Goal: Task Accomplishment & Management: Manage account settings

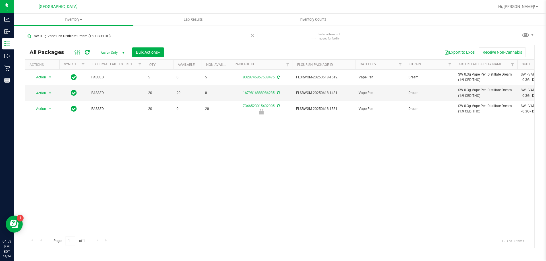
click at [115, 39] on input "SW 0.3g Vape Pen Distillate Dream (1:9 CBD:THC)" at bounding box center [141, 36] width 232 height 9
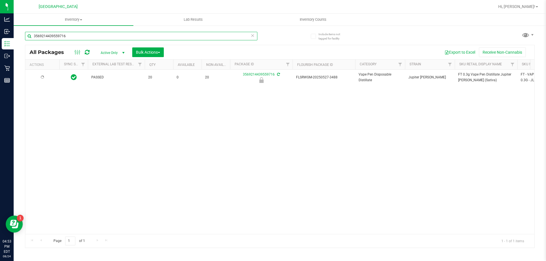
type input "3569214439559716"
click at [42, 76] on span "Action" at bounding box center [38, 78] width 15 height 8
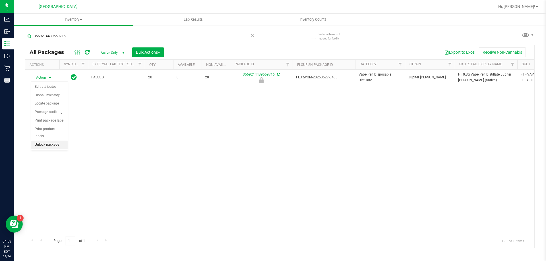
click at [50, 141] on li "Unlock package" at bounding box center [49, 145] width 36 height 9
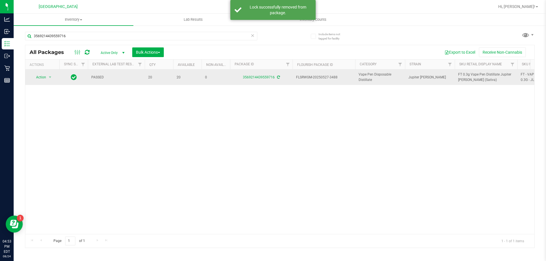
click at [465, 76] on span "FT 0.3g Vape Pen Distillate Jupiter Leo (Sativa)" at bounding box center [486, 77] width 56 height 11
copy tr "FT 0.3g Vape Pen Distillate Jupiter Leo (Sativa)"
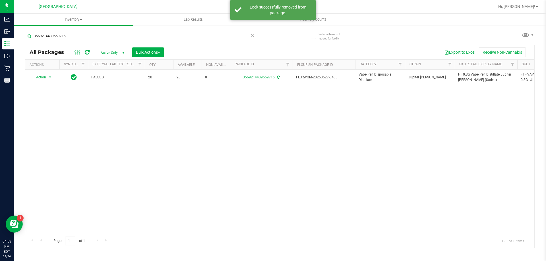
click at [72, 38] on input "3569214439559716" at bounding box center [141, 36] width 232 height 9
paste input "FT 0.3g Vape Pen Distillate Jupiter Leo (Sativa)"
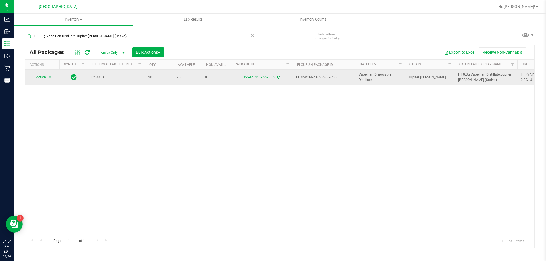
type input "FT 0.3g Vape Pen Distillate Jupiter Leo (Sativa)"
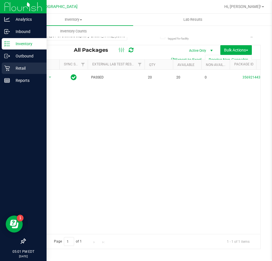
click at [20, 69] on p "Retail" at bounding box center [27, 68] width 34 height 7
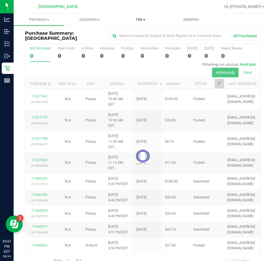
click at [142, 18] on span "Tills" at bounding box center [140, 19] width 50 height 5
click at [133, 34] on span "Manage tills" at bounding box center [134, 34] width 38 height 5
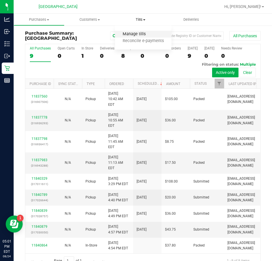
click at [143, 34] on span "Manage tills" at bounding box center [134, 34] width 38 height 5
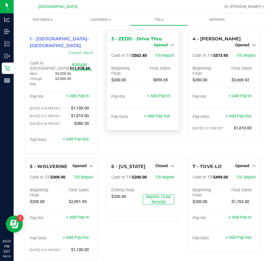
click at [162, 45] on span "Opened" at bounding box center [161, 45] width 14 height 5
click at [161, 51] on link "Close Till" at bounding box center [161, 50] width 15 height 5
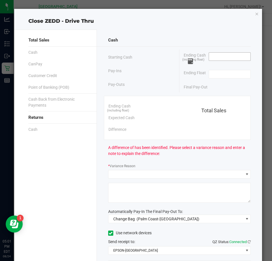
click at [219, 57] on input at bounding box center [230, 57] width 42 height 8
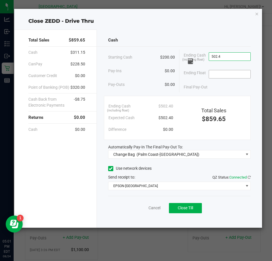
type input "$502.40"
click at [222, 75] on input at bounding box center [230, 74] width 42 height 8
type input "$200.00"
click at [222, 47] on div "Cash Starting Cash $200.00 Pay-Ins $0.00 Pay-Outs $0.00 Ending Cash (including …" at bounding box center [179, 129] width 165 height 198
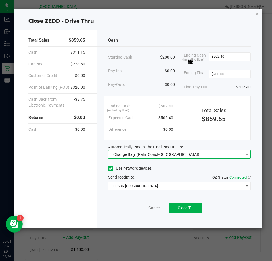
click at [185, 153] on span "Change Bag (Palm Coast-Vault)" at bounding box center [176, 154] width 135 height 8
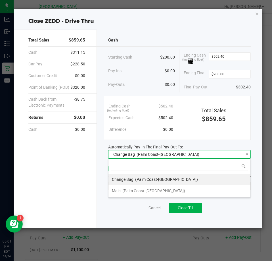
scroll to position [9, 143]
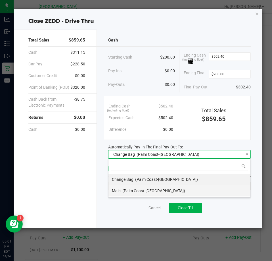
click at [146, 193] on span "(Palm Coast-[GEOGRAPHIC_DATA])" at bounding box center [154, 190] width 63 height 5
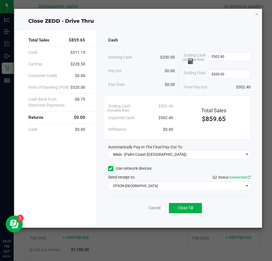
click at [169, 173] on div "Use network devices" at bounding box center [179, 168] width 143 height 9
click at [183, 208] on span "Close Till" at bounding box center [185, 208] width 15 height 5
click at [256, 15] on icon "button" at bounding box center [257, 13] width 4 height 7
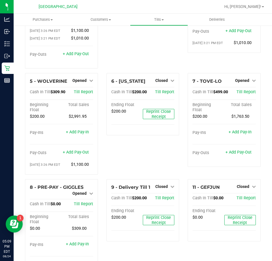
scroll to position [109, 0]
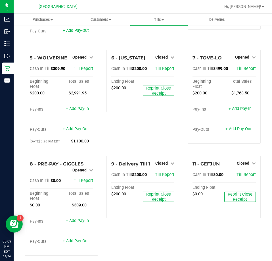
click at [179, 148] on div "6 - VERMONT Closed Open Till Cash In Till $200.00 Till Report Ending Float $200…" at bounding box center [143, 103] width 82 height 106
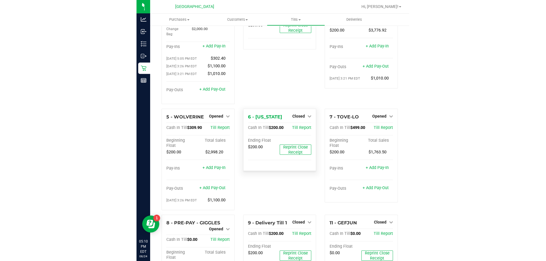
scroll to position [109, 0]
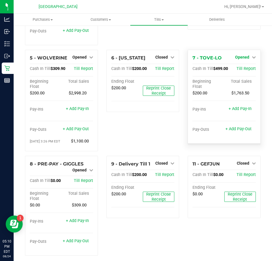
click at [245, 55] on span "Opened" at bounding box center [242, 57] width 14 height 5
click at [242, 67] on link "Close Till" at bounding box center [242, 69] width 15 height 5
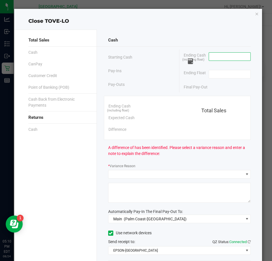
click at [226, 56] on input at bounding box center [230, 57] width 42 height 8
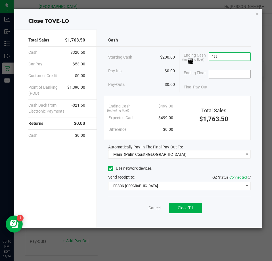
type input "$499.00"
click at [226, 74] on input at bounding box center [230, 74] width 42 height 8
type input "$200.00"
click at [227, 44] on div "Cash" at bounding box center [179, 40] width 143 height 12
click at [196, 209] on button "Close Till" at bounding box center [185, 208] width 33 height 10
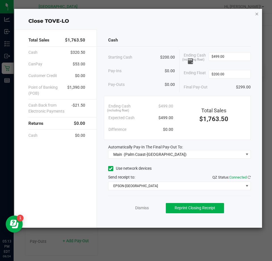
click at [258, 13] on icon "button" at bounding box center [257, 13] width 4 height 7
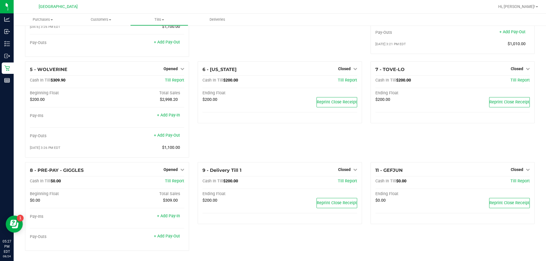
scroll to position [75, 0]
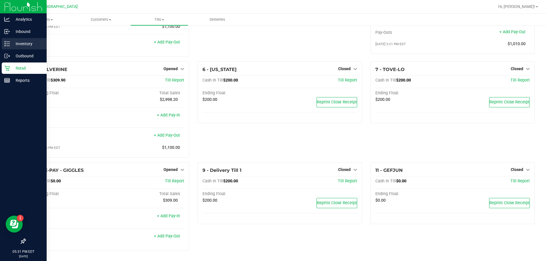
click at [9, 44] on line at bounding box center [8, 44] width 3 height 0
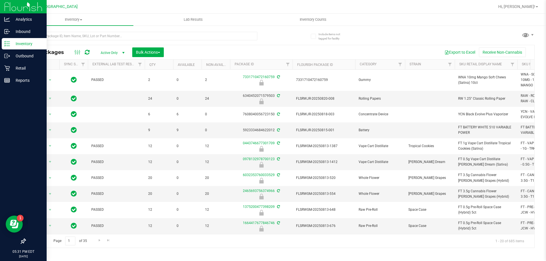
click at [105, 31] on div at bounding box center [152, 36] width 255 height 18
click at [105, 32] on input "text" at bounding box center [141, 36] width 232 height 9
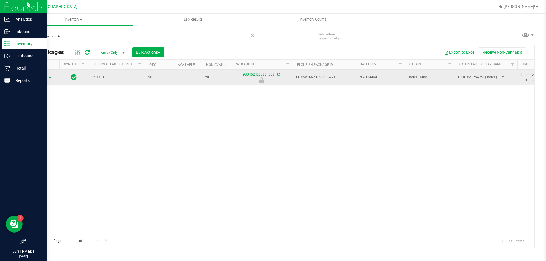
type input "9304624207804338"
click at [46, 77] on span "Action" at bounding box center [38, 78] width 15 height 8
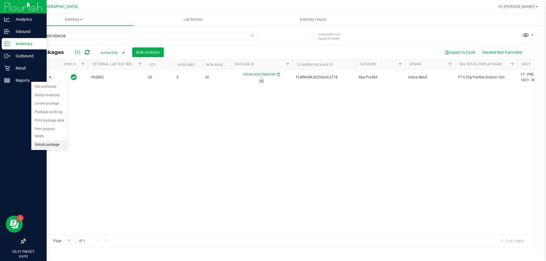
click at [60, 141] on li "Unlock package" at bounding box center [49, 145] width 36 height 9
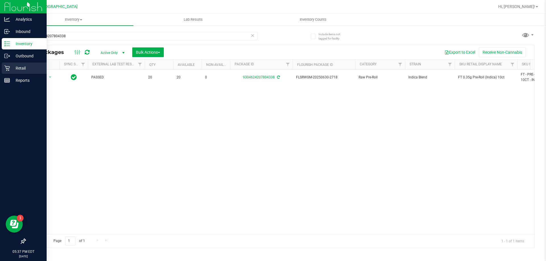
click at [17, 67] on p "Retail" at bounding box center [27, 68] width 34 height 7
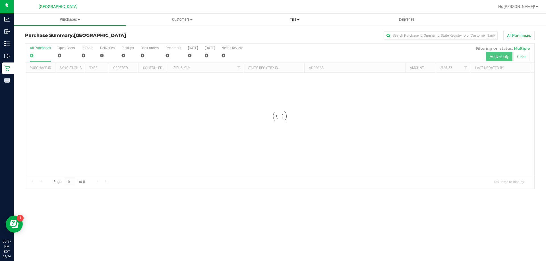
click at [272, 16] on uib-tab-heading "Tills Manage tills Reconcile e-payments" at bounding box center [295, 19] width 112 height 11
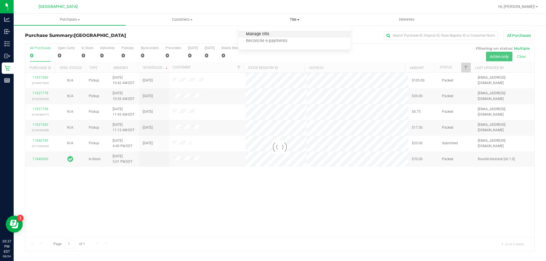
click at [272, 34] on span "Manage tills" at bounding box center [257, 34] width 38 height 5
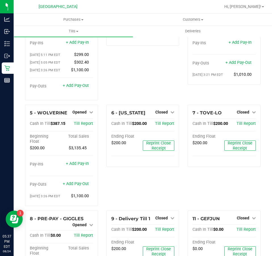
scroll to position [113, 0]
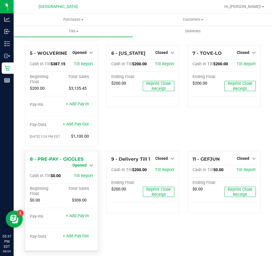
click at [85, 163] on span "Opened" at bounding box center [79, 165] width 14 height 5
click at [82, 168] on link "Close Till" at bounding box center [79, 170] width 15 height 5
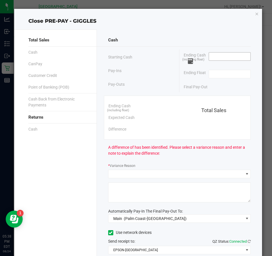
click at [232, 55] on input at bounding box center [230, 57] width 42 height 8
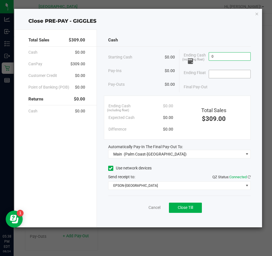
type input "$0.00"
click at [224, 73] on input at bounding box center [230, 74] width 42 height 8
type input "$0.00"
click at [221, 84] on div "Final Pay-Out $0.00" at bounding box center [217, 87] width 67 height 12
click at [185, 208] on span "Close Till" at bounding box center [185, 208] width 15 height 5
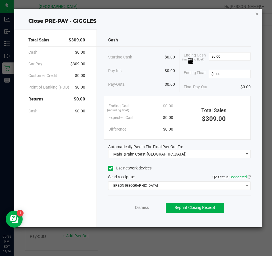
click at [257, 13] on icon "button" at bounding box center [257, 13] width 4 height 7
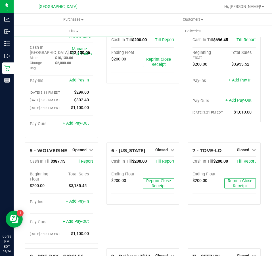
scroll to position [0, 0]
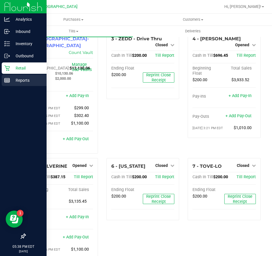
click at [16, 80] on p "Reports" at bounding box center [27, 80] width 34 height 7
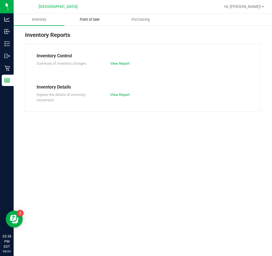
click at [89, 17] on span "Point of Sale" at bounding box center [89, 19] width 35 height 5
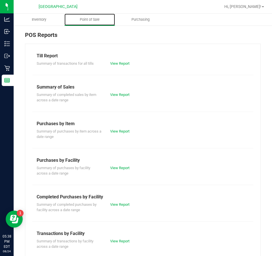
scroll to position [81, 0]
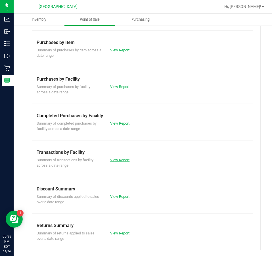
click at [123, 160] on link "View Report" at bounding box center [119, 160] width 19 height 4
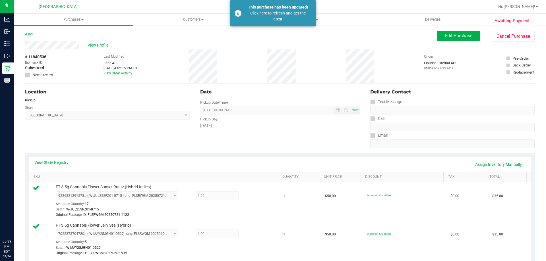
scroll to position [57, 0]
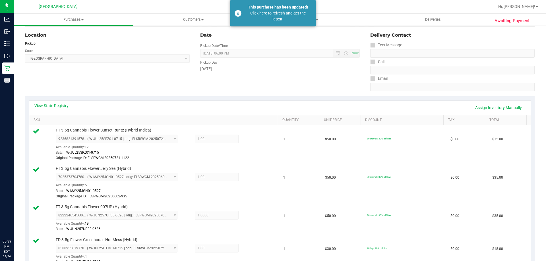
click at [15, 81] on div "Awaiting Payment Back Edit Purchase Cancel Purchase View Profile # 11840536 Bio…" at bounding box center [280, 245] width 532 height 555
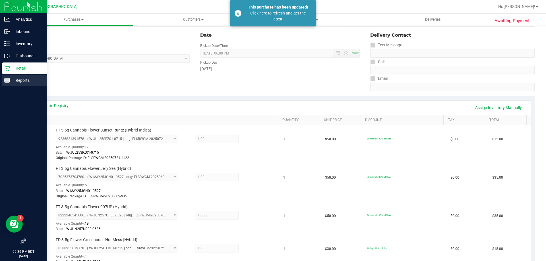
click at [13, 81] on p "Reports" at bounding box center [27, 80] width 34 height 7
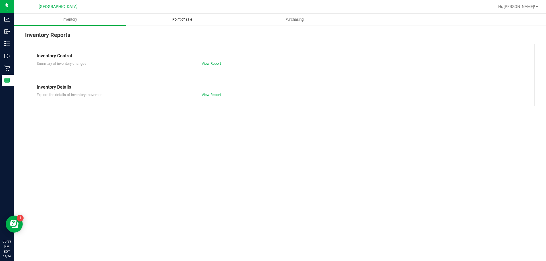
click at [185, 22] on span "Point of Sale" at bounding box center [182, 19] width 35 height 5
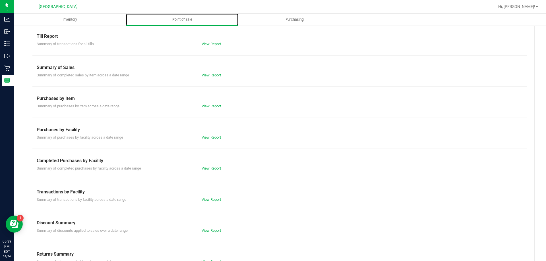
scroll to position [38, 0]
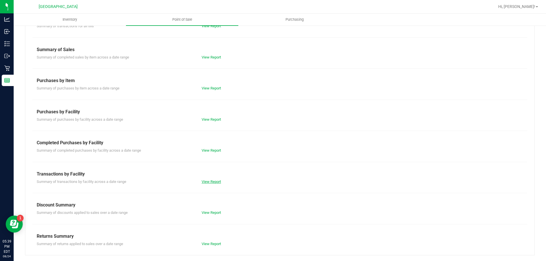
click at [216, 182] on link "View Report" at bounding box center [211, 182] width 19 height 4
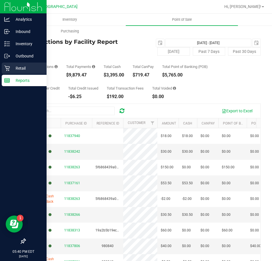
click at [22, 66] on p "Retail" at bounding box center [27, 68] width 34 height 7
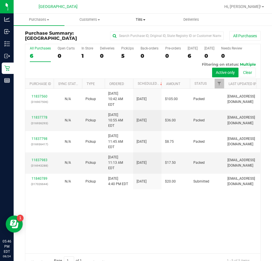
click at [145, 19] on span at bounding box center [144, 19] width 2 height 1
click at [135, 32] on span "Manage tills" at bounding box center [134, 34] width 38 height 5
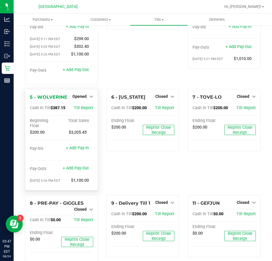
scroll to position [74, 0]
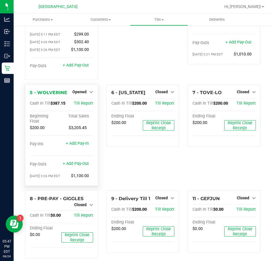
click at [85, 84] on div "5 - WOLVERINE Opened Close Till Cash In Till $387.15 Till Report Beginning Floa…" at bounding box center [61, 134] width 73 height 101
click at [81, 90] on span "Opened" at bounding box center [79, 92] width 14 height 5
click at [82, 101] on div "Close Till" at bounding box center [80, 103] width 42 height 7
click at [82, 101] on link "Close Till" at bounding box center [79, 103] width 15 height 5
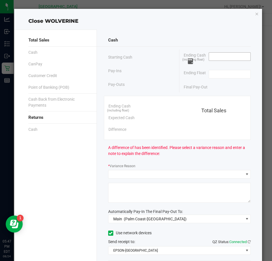
click at [234, 58] on input at bounding box center [230, 57] width 42 height 8
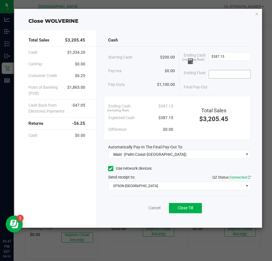
type input "$387.15"
click at [237, 72] on input at bounding box center [230, 74] width 42 height 8
type input "$200.00"
click at [190, 209] on span "Close Till" at bounding box center [185, 208] width 15 height 5
click at [255, 13] on icon "button" at bounding box center [257, 13] width 4 height 7
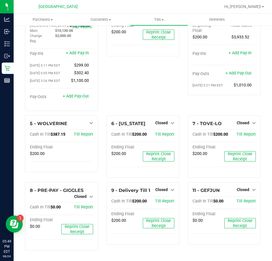
scroll to position [38, 0]
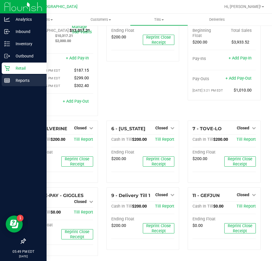
click at [25, 80] on p "Reports" at bounding box center [27, 80] width 34 height 7
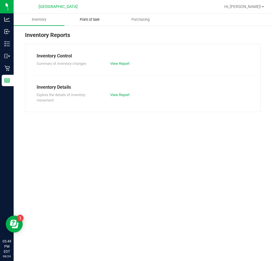
click at [94, 20] on span "Point of Sale" at bounding box center [89, 19] width 35 height 5
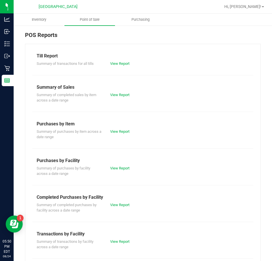
click at [114, 61] on div "View Report" at bounding box center [143, 64] width 74 height 6
click at [114, 62] on link "View Report" at bounding box center [119, 63] width 19 height 4
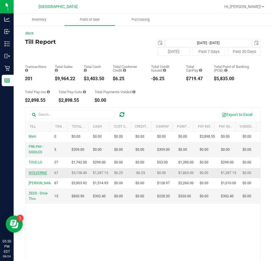
click at [39, 173] on span "WOLVERINE" at bounding box center [38, 173] width 18 height 4
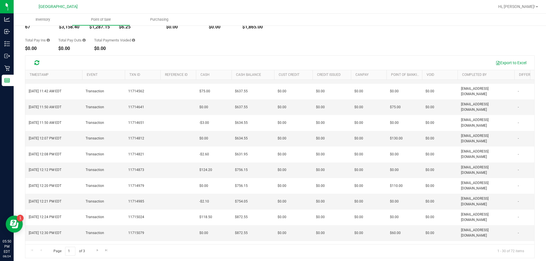
scroll to position [42, 0]
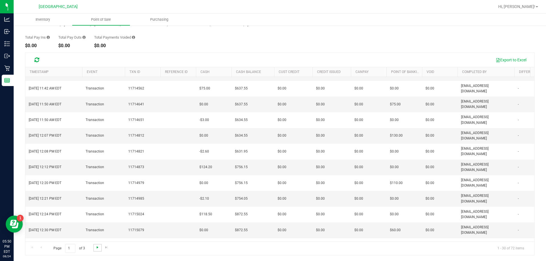
click at [98, 246] on span "Go to the next page" at bounding box center [97, 247] width 5 height 5
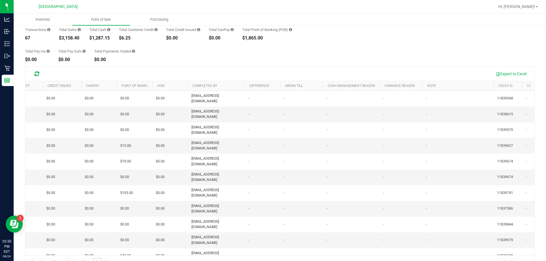
scroll to position [0, 300]
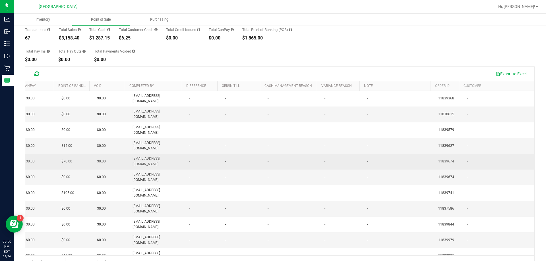
click at [439, 159] on span "11839674" at bounding box center [446, 161] width 16 height 5
copy span "11839674"
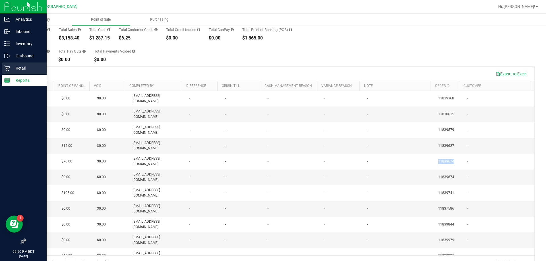
click at [26, 68] on p "Retail" at bounding box center [27, 68] width 34 height 7
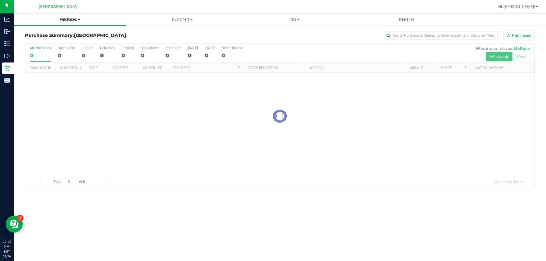
click at [70, 20] on span "Purchases" at bounding box center [70, 19] width 112 height 5
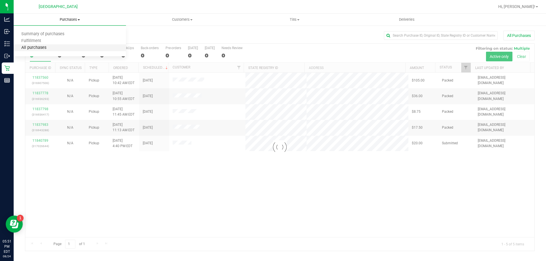
click at [41, 48] on span "All purchases" at bounding box center [34, 47] width 40 height 5
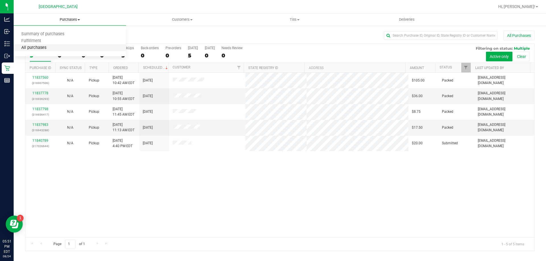
click at [40, 49] on span "All purchases" at bounding box center [34, 47] width 40 height 5
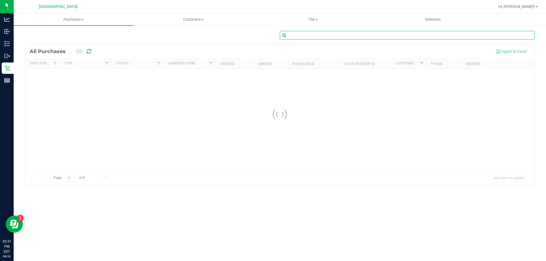
click at [298, 33] on input "text" at bounding box center [407, 35] width 255 height 9
paste input "11839674"
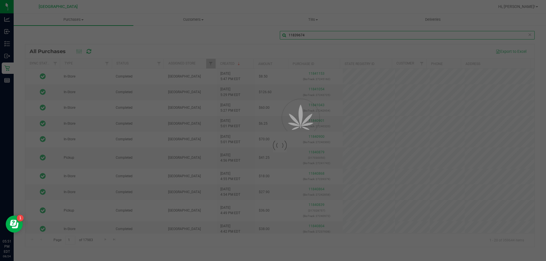
type input "11839674"
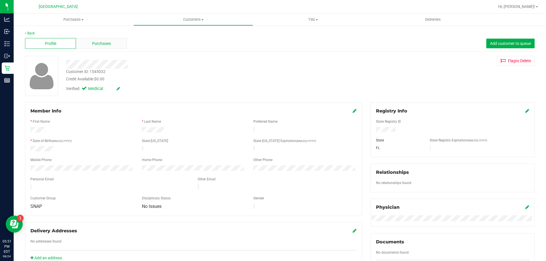
click at [95, 44] on span "Purchases" at bounding box center [101, 44] width 19 height 6
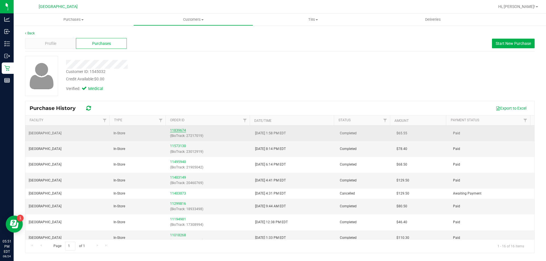
click at [180, 129] on link "11839674" at bounding box center [178, 131] width 16 height 4
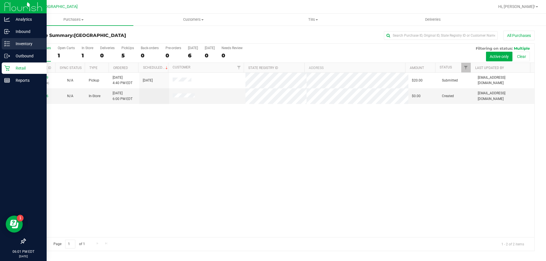
click at [20, 40] on div "Inventory" at bounding box center [24, 43] width 45 height 11
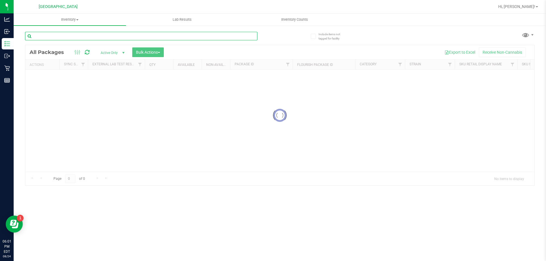
click at [63, 36] on input "text" at bounding box center [141, 36] width 232 height 9
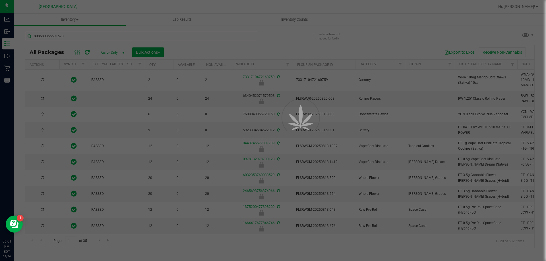
type input "8086803666915734"
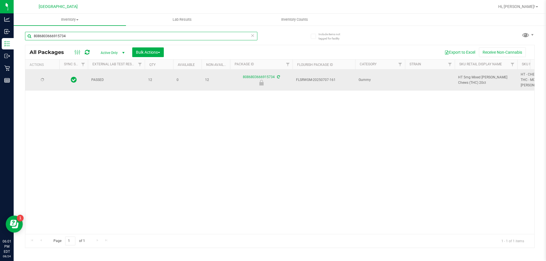
type input "2025-12-23"
type input "8086803666915734"
click at [47, 79] on span "select" at bounding box center [50, 80] width 7 height 8
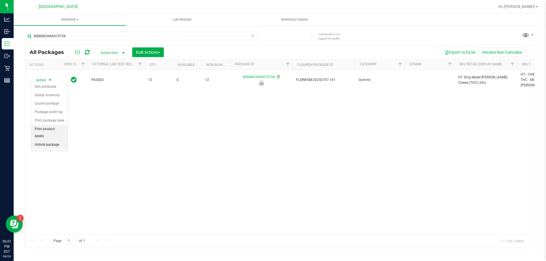
click at [55, 141] on li "Unlock package" at bounding box center [49, 145] width 36 height 9
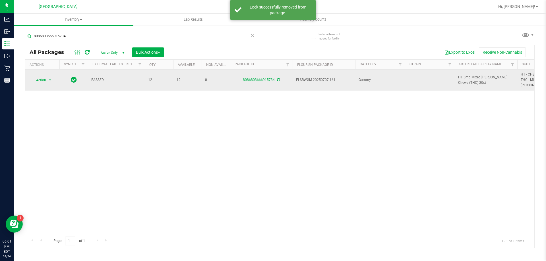
click at [474, 77] on span "HT 5mg Mixed Berry Chews (THC) 20ct" at bounding box center [486, 80] width 56 height 11
click at [472, 75] on span "HT 5mg Mixed Berry Chews (THC) 20ct" at bounding box center [486, 80] width 56 height 11
copy tr "HT 5mg Mixed Berry Chews (THC) 20ct"
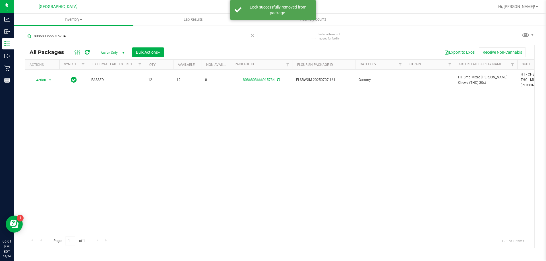
click at [118, 38] on input "8086803666915734" at bounding box center [141, 36] width 232 height 9
paste input "HT 5mg Mixed Berry Chews (THC) 20ct"
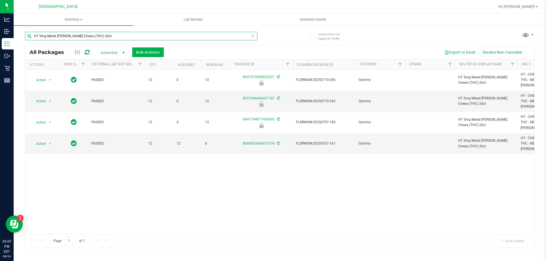
click at [102, 36] on input "HT 5mg Mixed Berry Chews (THC) 20ct" at bounding box center [141, 36] width 232 height 9
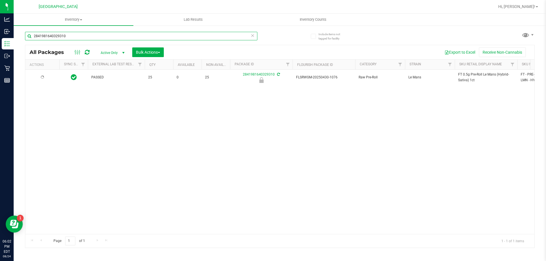
type input "2841981640329310"
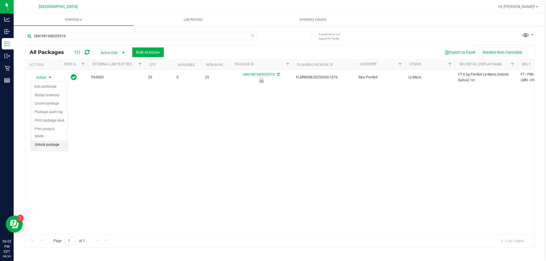
click at [56, 141] on li "Unlock package" at bounding box center [49, 145] width 36 height 9
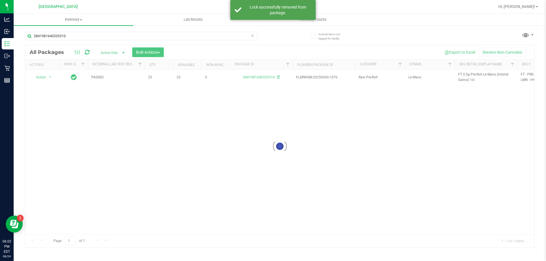
click at [464, 74] on div at bounding box center [279, 146] width 509 height 203
click at [464, 74] on span "FT 0.5g Pre-Roll Le Mans (Hybrid-Sativa) 1ct" at bounding box center [486, 77] width 56 height 11
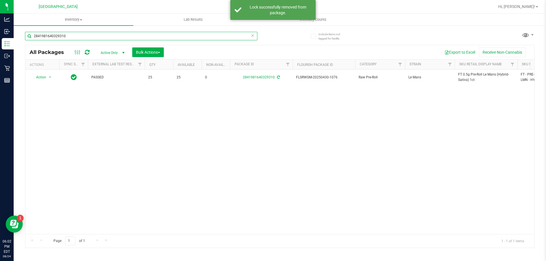
click at [119, 36] on input "2841981640329310" at bounding box center [141, 36] width 232 height 9
paste input "FT 0.5g Pre-Roll Le Mans (Hybrid-Sativa) 1ct"
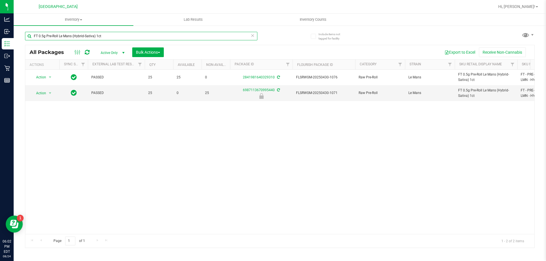
click at [141, 36] on input "FT 0.5g Pre-Roll Le Mans (Hybrid-Sativa) 1ct" at bounding box center [141, 36] width 232 height 9
click at [141, 35] on input "FT 0.5g Pre-Roll Le Mans (Hybrid-Sativa) 1ct" at bounding box center [141, 36] width 232 height 9
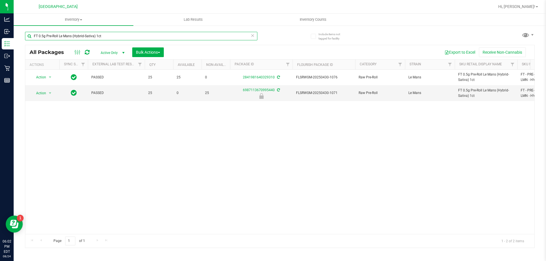
click at [141, 35] on input "FT 0.5g Pre-Roll Le Mans (Hybrid-Sativa) 1ct" at bounding box center [141, 36] width 232 height 9
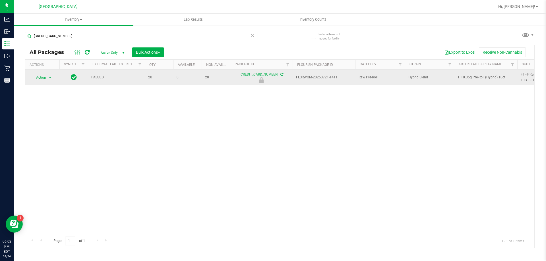
type input "5630103433456273"
click at [48, 77] on span "select" at bounding box center [50, 77] width 5 height 5
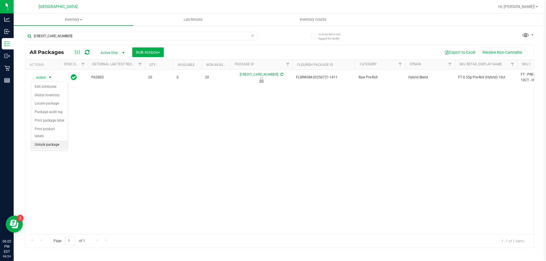
click at [50, 141] on li "Unlock package" at bounding box center [49, 145] width 36 height 9
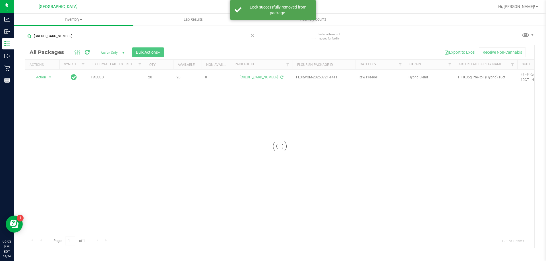
click at [465, 78] on div at bounding box center [279, 146] width 509 height 203
click at [465, 78] on span "FT 0.35g Pre-Roll (Hybrid) 10ct" at bounding box center [486, 77] width 56 height 5
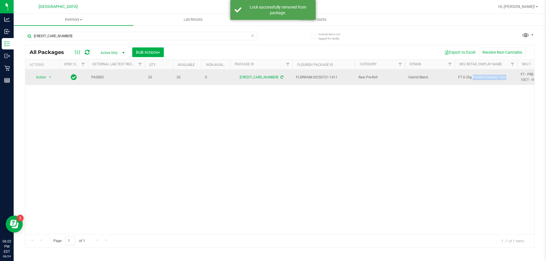
copy tr "FT 0.35g Pre-Roll (Hybrid) 10ct"
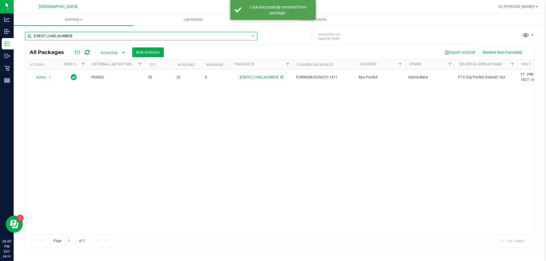
click at [97, 37] on input "5630103433456273" at bounding box center [141, 36] width 232 height 9
paste input "FT 0.35g Pre-Roll (Hybrid) 10ct"
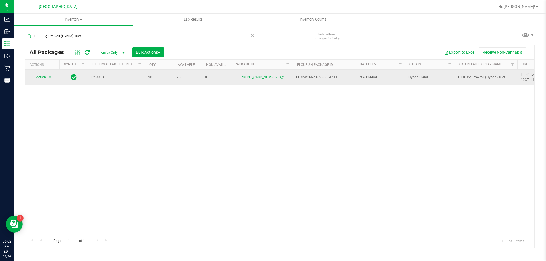
type input "FT 0.35g Pre-Roll (Hybrid) 10ct"
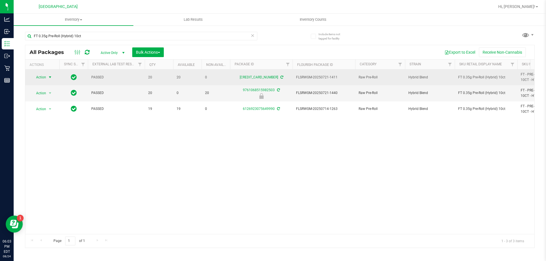
click at [48, 76] on span "select" at bounding box center [50, 77] width 5 height 5
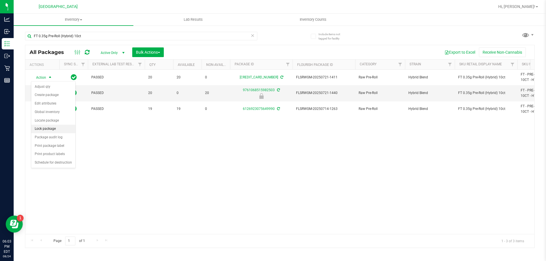
click at [53, 129] on li "Lock package" at bounding box center [53, 129] width 44 height 9
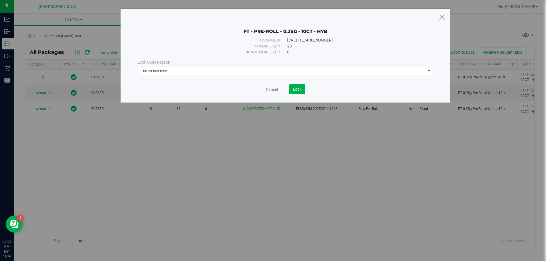
click at [172, 69] on span "Select lock code" at bounding box center [282, 71] width 288 height 8
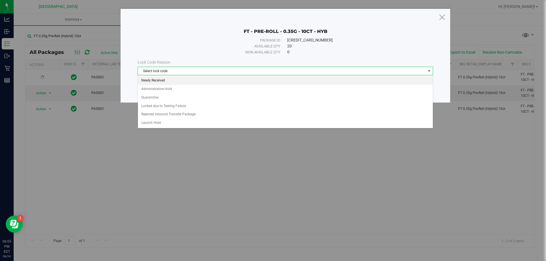
click at [162, 78] on li "Newly Received" at bounding box center [285, 80] width 295 height 9
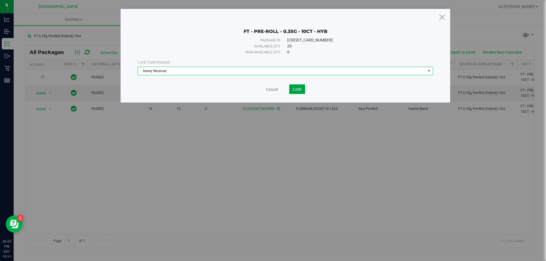
click at [299, 90] on span "Lock" at bounding box center [297, 89] width 9 height 5
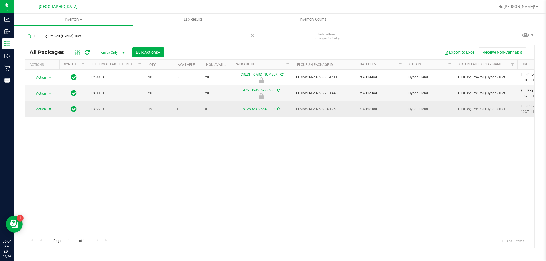
click at [42, 112] on span "Action" at bounding box center [38, 109] width 15 height 8
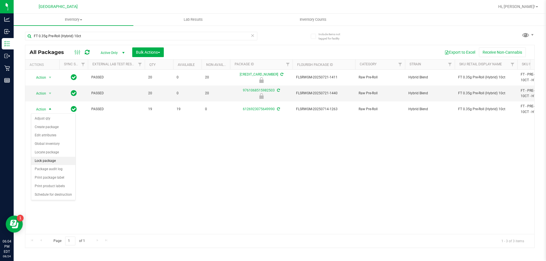
click at [51, 162] on li "Lock package" at bounding box center [53, 161] width 44 height 9
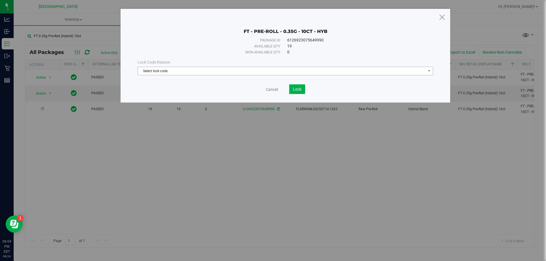
click at [173, 68] on span "Select lock code" at bounding box center [282, 71] width 288 height 8
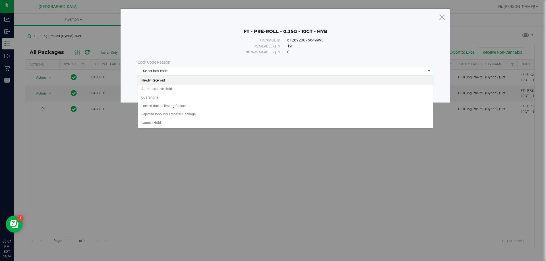
click at [166, 78] on li "Newly Received" at bounding box center [285, 80] width 295 height 9
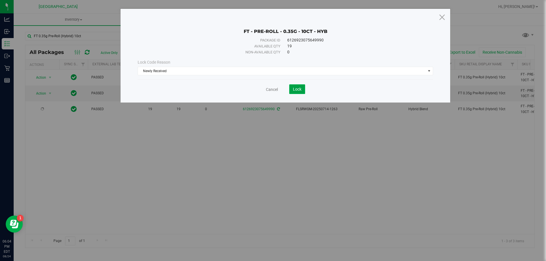
click at [291, 89] on button "Lock" at bounding box center [297, 89] width 16 height 10
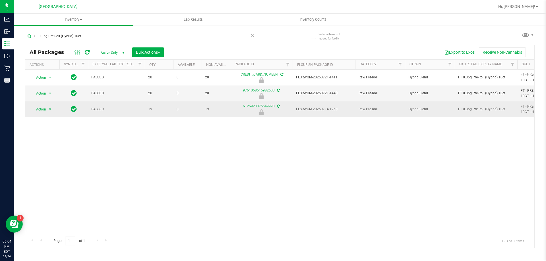
click at [41, 110] on span "Action" at bounding box center [38, 109] width 15 height 8
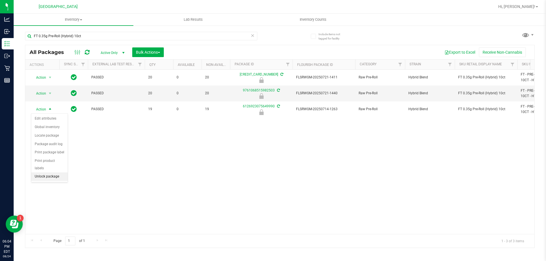
click at [55, 173] on li "Unlock package" at bounding box center [49, 177] width 36 height 9
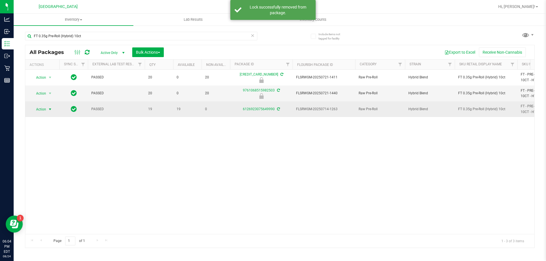
click at [40, 111] on span "Action" at bounding box center [38, 109] width 15 height 8
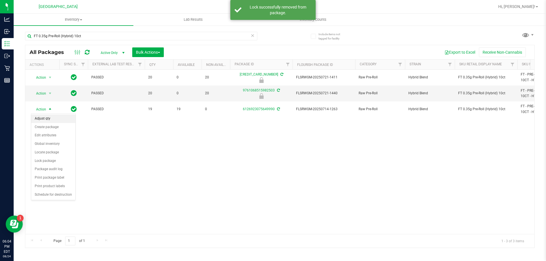
click at [45, 119] on li "Adjust qty" at bounding box center [53, 119] width 44 height 9
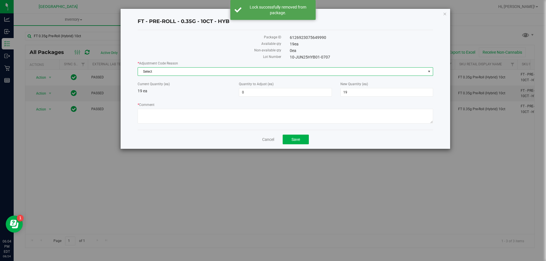
click at [283, 70] on span "Select" at bounding box center [282, 72] width 288 height 8
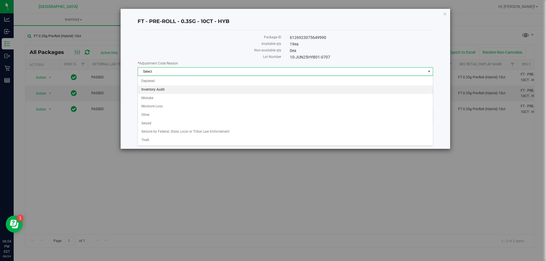
click at [167, 92] on li "Inventory Audit" at bounding box center [285, 90] width 295 height 9
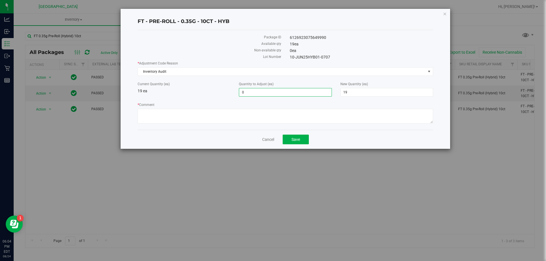
click at [274, 92] on span "0 0" at bounding box center [285, 92] width 93 height 9
click at [274, 92] on input "0" at bounding box center [285, 92] width 92 height 8
type input "1"
type input "20"
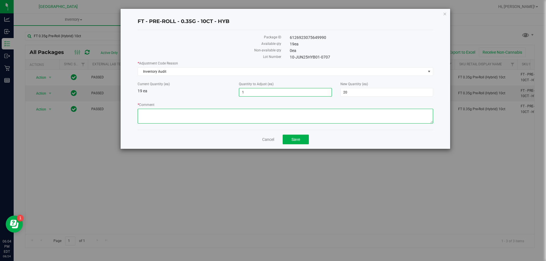
click at [245, 111] on textarea "* Comment" at bounding box center [285, 116] width 295 height 15
type textarea "allocation error, +1"
click at [293, 141] on span "Save" at bounding box center [295, 139] width 9 height 5
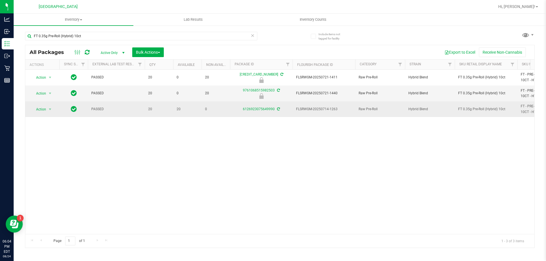
click at [46, 111] on span "Action" at bounding box center [38, 109] width 15 height 8
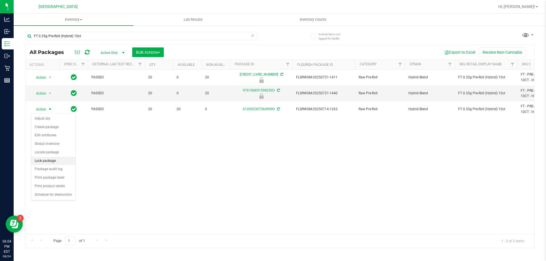
click at [48, 162] on li "Lock package" at bounding box center [53, 161] width 44 height 9
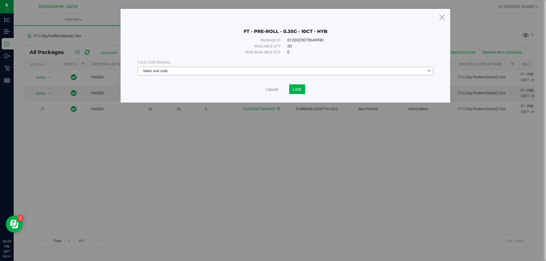
click at [146, 69] on span "Select lock code" at bounding box center [282, 71] width 288 height 8
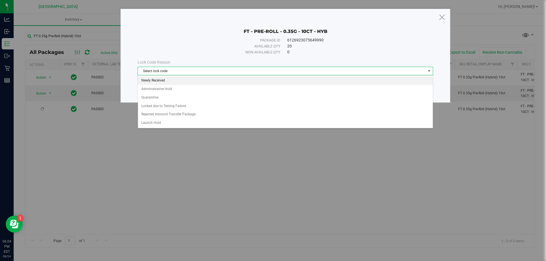
click at [153, 80] on li "Newly Received" at bounding box center [285, 80] width 295 height 9
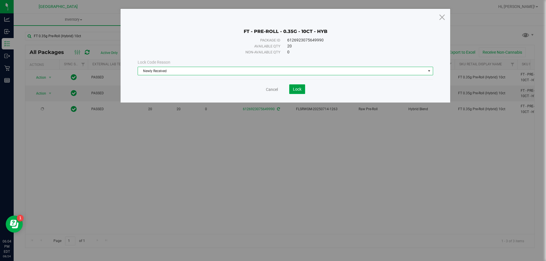
click at [299, 92] on button "Lock" at bounding box center [297, 89] width 16 height 10
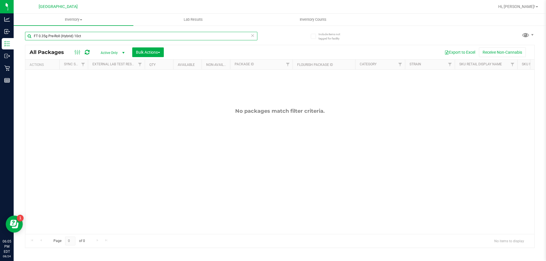
click at [59, 37] on input "FT 0.35g Pre-Roll (Hybrid) 10ct" at bounding box center [141, 36] width 232 height 9
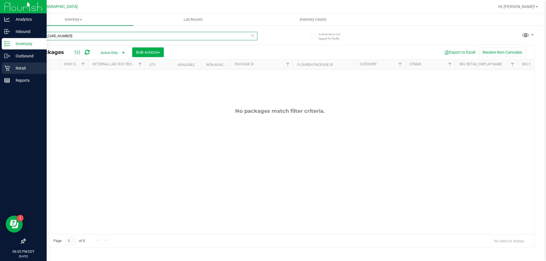
type input "5630103433456273"
click at [18, 67] on p "Retail" at bounding box center [27, 68] width 34 height 7
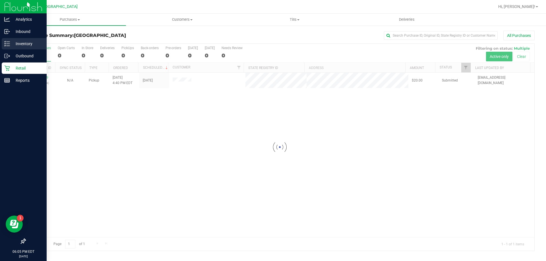
click at [24, 43] on p "Inventory" at bounding box center [27, 43] width 34 height 7
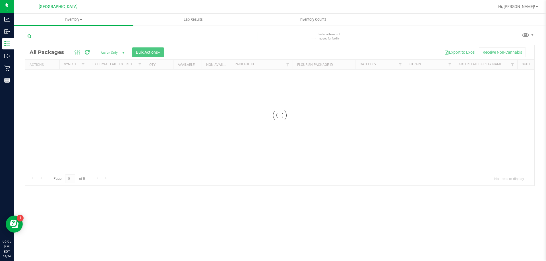
click at [77, 35] on input "text" at bounding box center [141, 36] width 232 height 9
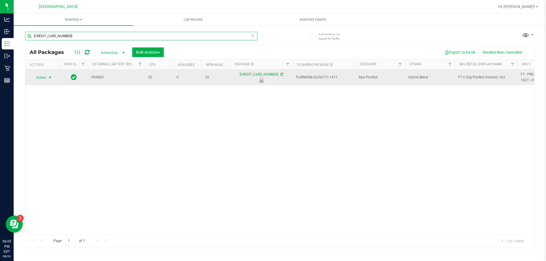
type input "5630103433456273"
click at [45, 78] on span "Action" at bounding box center [38, 78] width 15 height 8
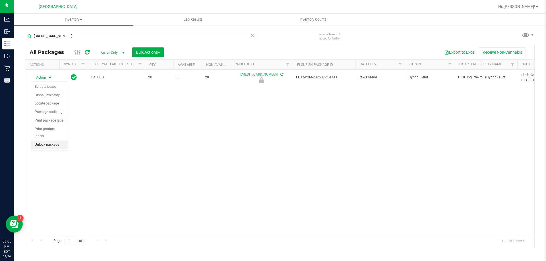
click at [45, 141] on li "Unlock package" at bounding box center [49, 145] width 36 height 9
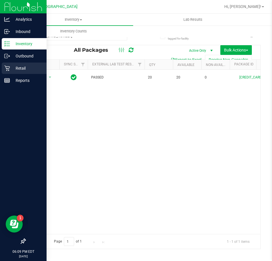
click at [19, 68] on p "Retail" at bounding box center [27, 68] width 34 height 7
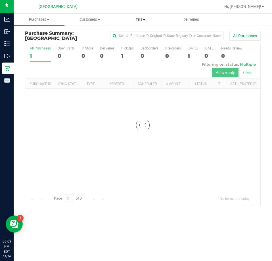
click at [138, 22] on span "Tills" at bounding box center [140, 19] width 50 height 5
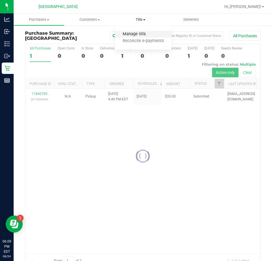
click at [136, 32] on span "Manage tills" at bounding box center [134, 34] width 38 height 5
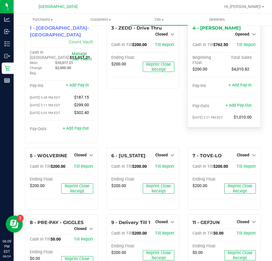
scroll to position [11, 0]
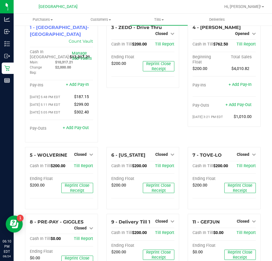
click at [180, 147] on div "6 - VERMONT Closed Open Till Cash In Till $200.00 Till Report Ending Float $200…" at bounding box center [143, 180] width 82 height 67
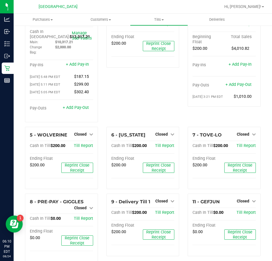
scroll to position [0, 0]
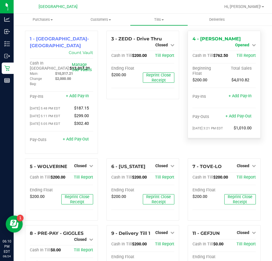
click at [244, 43] on span "Opened" at bounding box center [242, 45] width 14 height 5
click at [239, 51] on link "Close Till" at bounding box center [242, 50] width 15 height 5
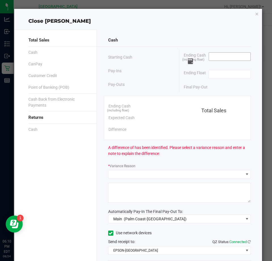
click at [226, 57] on input at bounding box center [230, 57] width 42 height 8
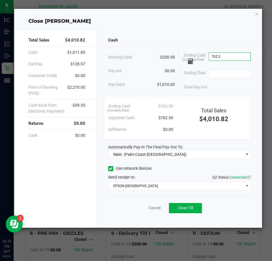
type input "$762.50"
click at [225, 79] on div "Ending Float" at bounding box center [217, 74] width 67 height 14
click at [228, 73] on input at bounding box center [230, 74] width 42 height 8
type input "$200.00"
click at [227, 84] on div "Final Pay-Out $562.50" at bounding box center [217, 87] width 67 height 12
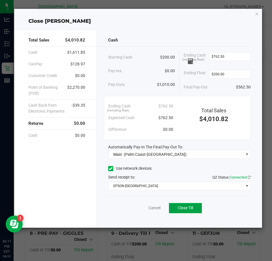
click at [185, 206] on span "Close Till" at bounding box center [185, 208] width 15 height 5
click at [257, 16] on icon "button" at bounding box center [257, 13] width 4 height 7
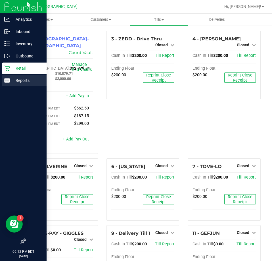
click at [26, 77] on p "Reports" at bounding box center [27, 80] width 34 height 7
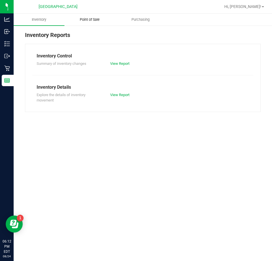
click at [93, 17] on span "Point of Sale" at bounding box center [89, 19] width 35 height 5
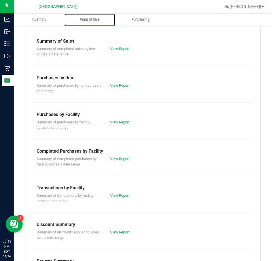
scroll to position [77, 0]
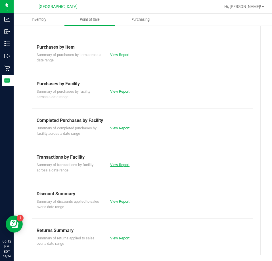
click at [118, 164] on link "View Report" at bounding box center [119, 165] width 19 height 4
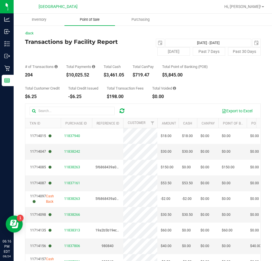
click at [86, 19] on span "Point of Sale" at bounding box center [89, 19] width 35 height 5
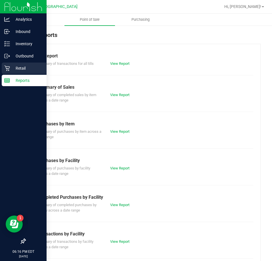
click at [26, 70] on p "Retail" at bounding box center [27, 68] width 34 height 7
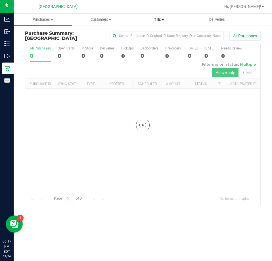
click at [162, 18] on span "Tills" at bounding box center [159, 19] width 58 height 5
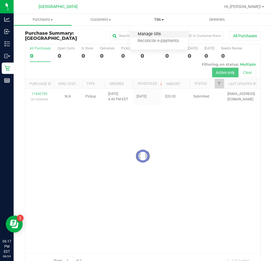
click at [152, 33] on span "Manage tills" at bounding box center [149, 34] width 38 height 5
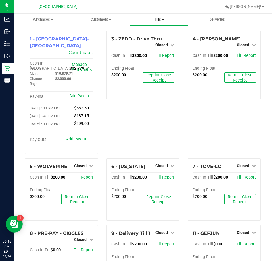
click at [158, 19] on span "Tills" at bounding box center [159, 19] width 58 height 5
click at [153, 40] on span "Reconcile e-payments" at bounding box center [158, 41] width 57 height 5
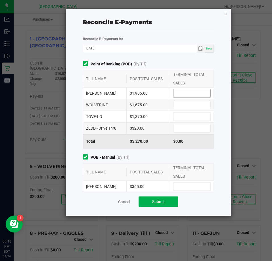
click at [192, 94] on input at bounding box center [192, 93] width 37 height 8
type input "$1,905.00"
click at [192, 103] on input at bounding box center [192, 105] width 37 height 8
type input "$1,675.00"
click at [187, 113] on input at bounding box center [192, 117] width 37 height 8
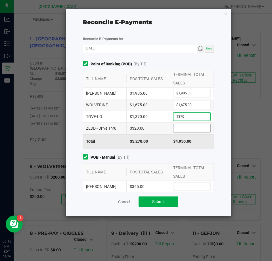
type input "$1,370.00"
click at [186, 127] on input at bounding box center [192, 128] width 37 height 8
type input "$320.00"
click at [163, 115] on div "$1,370.00" at bounding box center [149, 116] width 44 height 11
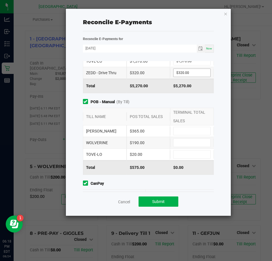
scroll to position [57, 0]
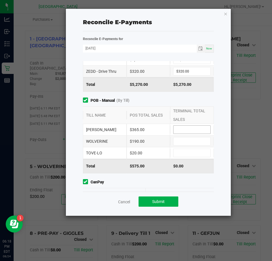
click at [194, 131] on input at bounding box center [192, 130] width 37 height 8
type input "$365.00"
click at [192, 142] on input at bounding box center [192, 141] width 37 height 8
type input "$190.00"
click at [186, 150] on input at bounding box center [192, 153] width 37 height 8
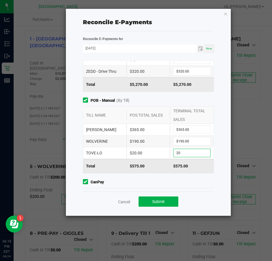
type input "$20.00"
click at [152, 143] on div "$190.00" at bounding box center [149, 141] width 44 height 11
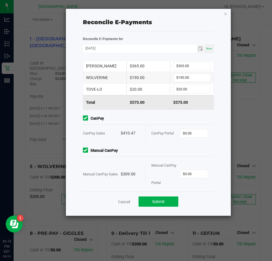
scroll to position [125, 0]
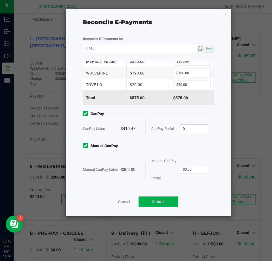
click at [192, 130] on input "0" at bounding box center [194, 129] width 28 height 8
type input "$410.47"
click at [186, 170] on input "0" at bounding box center [194, 169] width 28 height 8
type input "$309.00"
click at [182, 143] on span "Manual CanPay" at bounding box center [148, 146] width 131 height 6
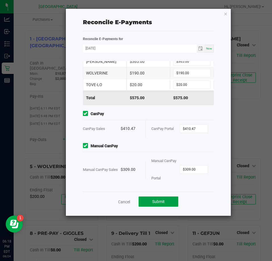
click at [169, 202] on button "Submit" at bounding box center [159, 201] width 40 height 10
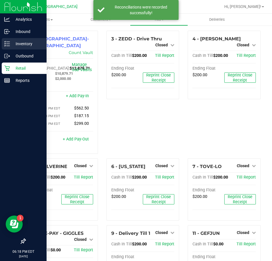
click at [20, 42] on p "Inventory" at bounding box center [27, 43] width 34 height 7
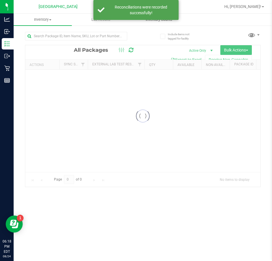
click at [165, 22] on uib-tab-heading "Inventory Counts" at bounding box center [159, 19] width 58 height 11
